Goal: Navigation & Orientation: Understand site structure

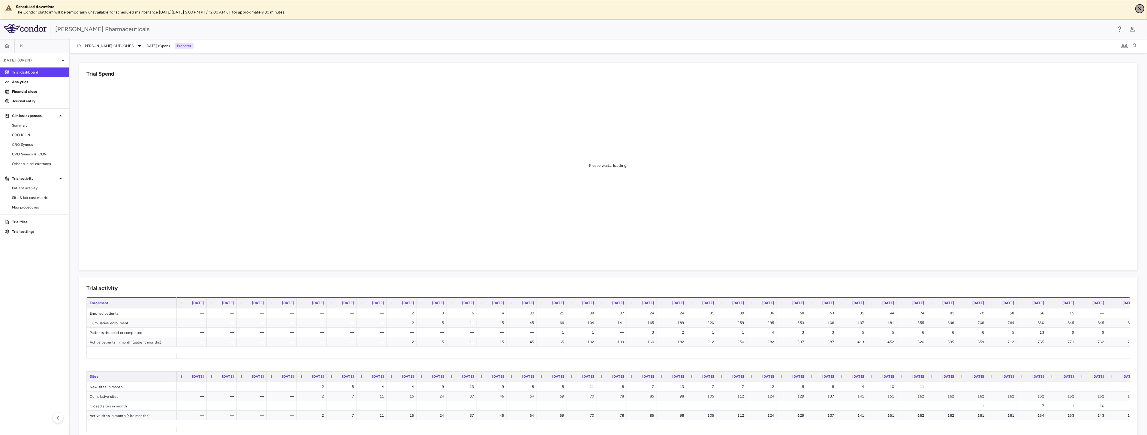
click at [1139, 6] on icon "Close" at bounding box center [1140, 9] width 6 height 6
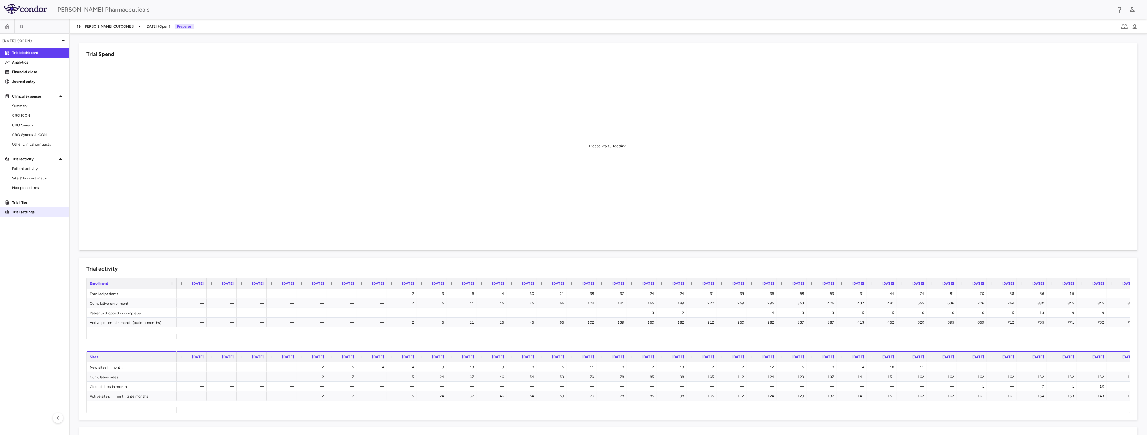
click at [34, 212] on p "Trial settings" at bounding box center [38, 211] width 52 height 5
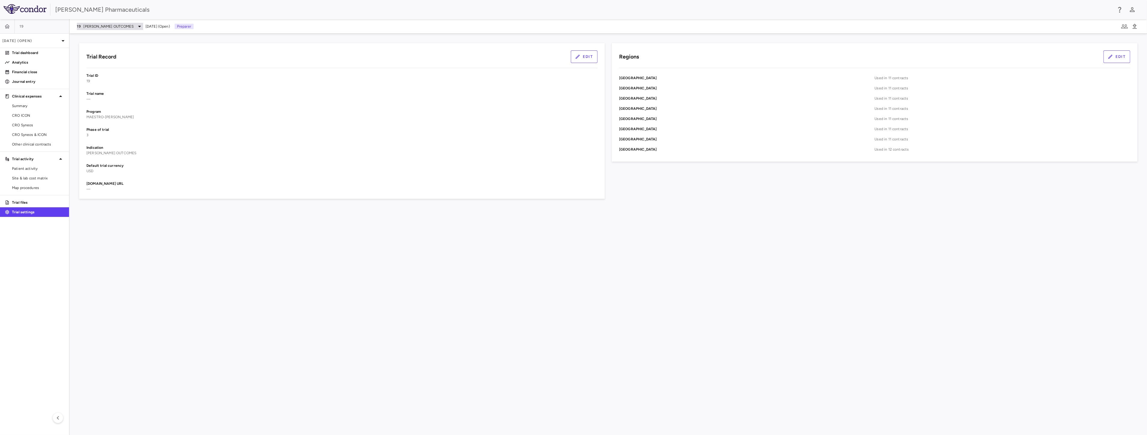
click at [136, 27] on icon at bounding box center [139, 26] width 7 height 7
click at [222, 269] on div at bounding box center [573, 217] width 1147 height 435
click at [31, 200] on p "Trial files" at bounding box center [38, 202] width 52 height 5
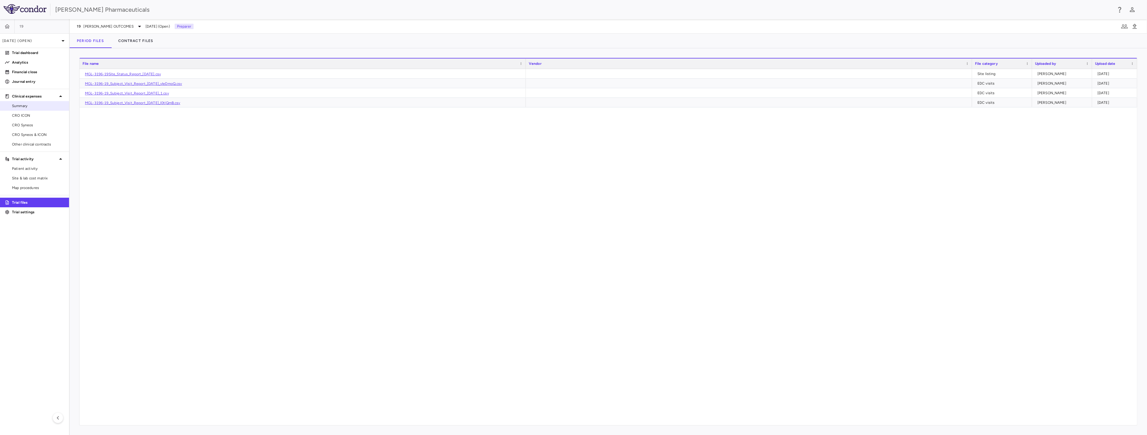
click at [38, 106] on span "Summary" at bounding box center [38, 105] width 52 height 5
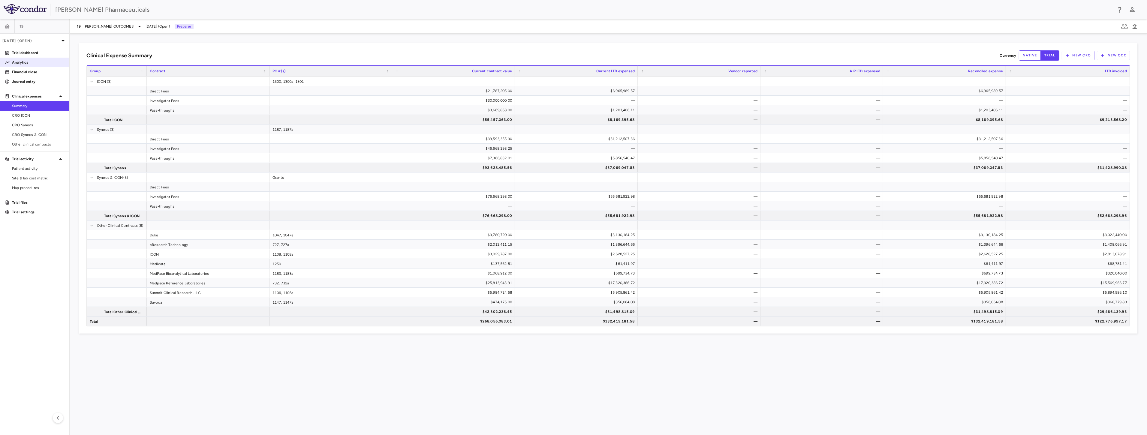
click at [29, 64] on p "Analytics" at bounding box center [38, 62] width 52 height 5
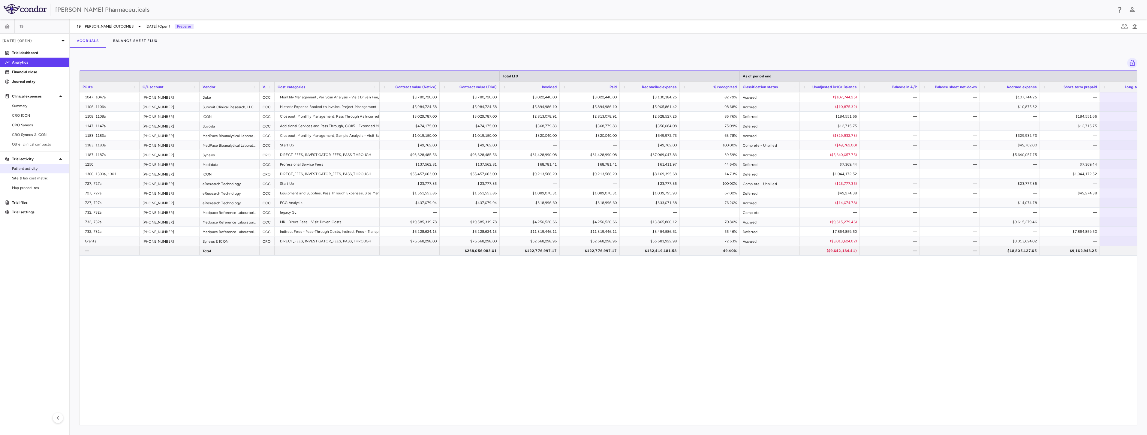
click at [47, 166] on span "Patient activity" at bounding box center [38, 168] width 52 height 5
